Goal: Information Seeking & Learning: Learn about a topic

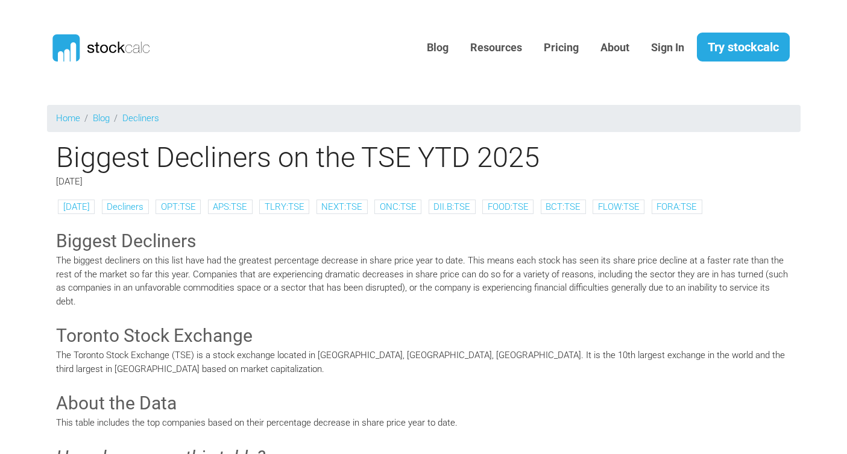
scroll to position [2079, 0]
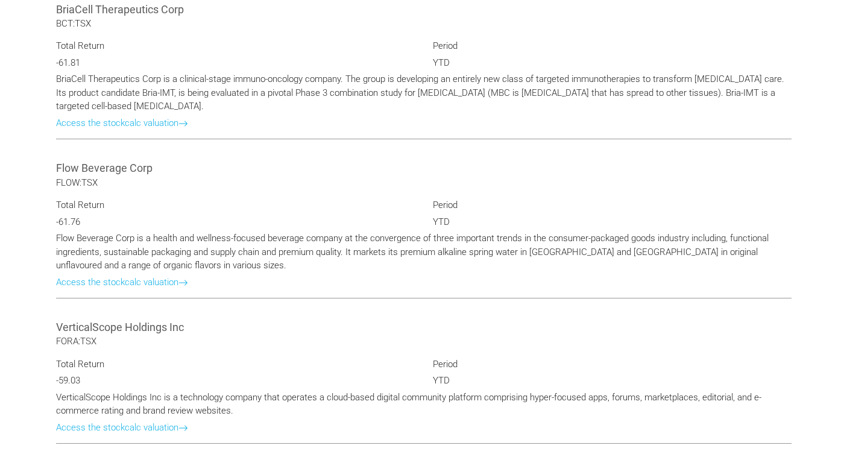
scroll to position [2078, 0]
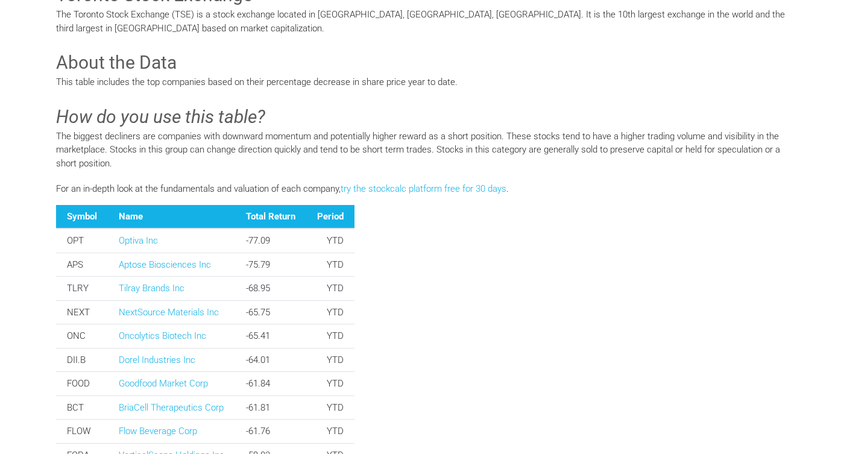
scroll to position [426, 0]
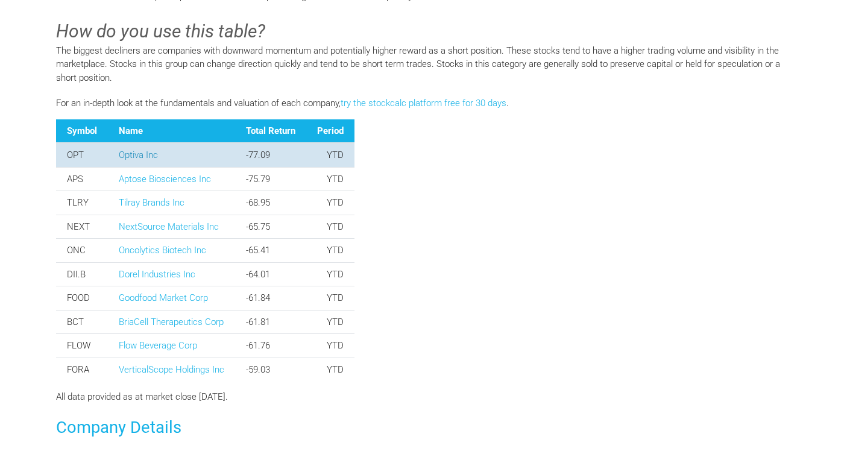
click at [150, 155] on link "Optiva Inc" at bounding box center [138, 154] width 39 height 11
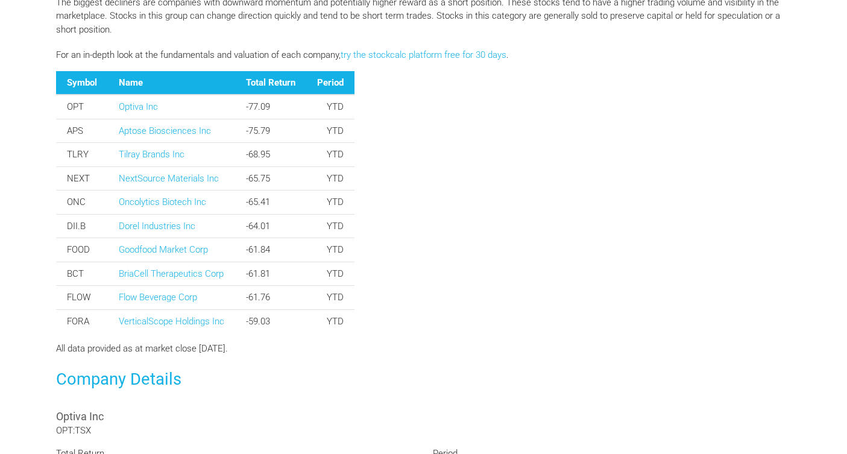
scroll to position [475, 0]
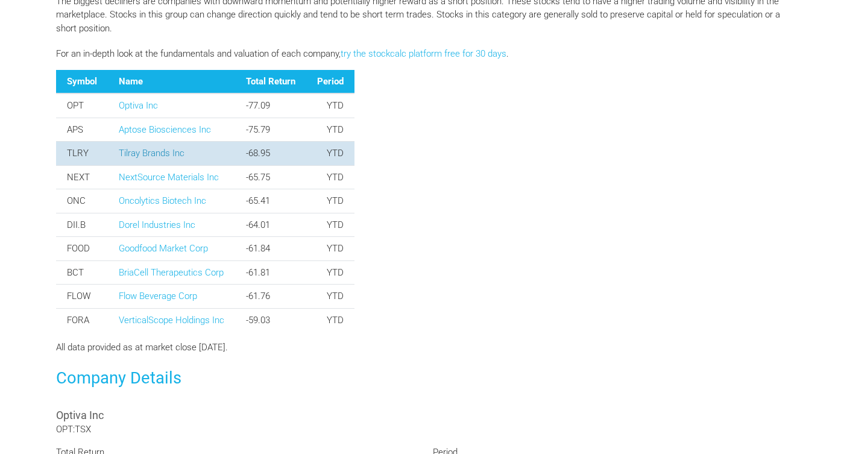
click at [163, 152] on link "Tilray Brands Inc" at bounding box center [152, 153] width 66 height 11
